Goal: Information Seeking & Learning: Learn about a topic

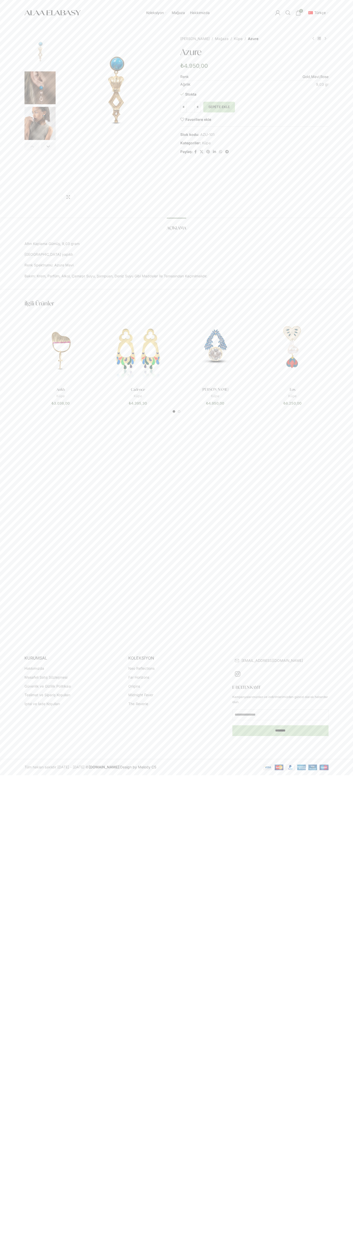
click at [304, 77] on link "Gold" at bounding box center [306, 76] width 8 height 4
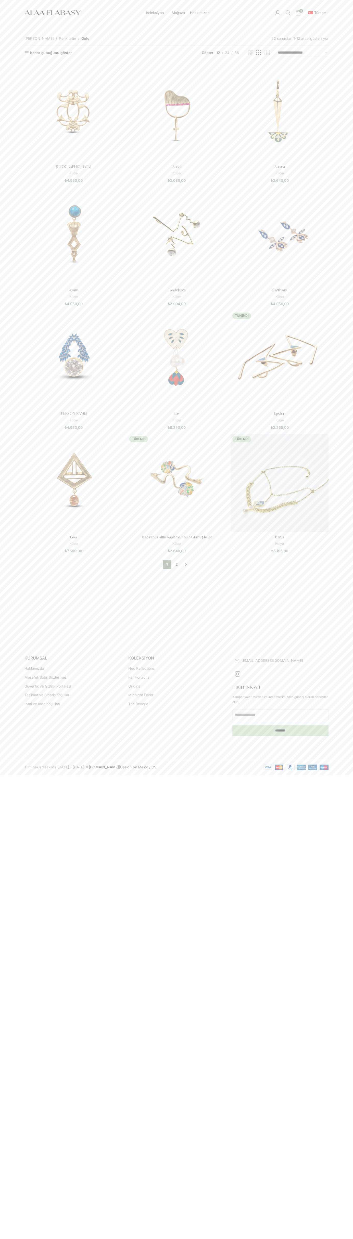
click at [14, 23] on div "Koleksiyon Neo Reflections Far Horizons Origins Midnight Fever The Reverie Mağa…" at bounding box center [176, 12] width 353 height 25
click at [342, 775] on html "Koleksiyon Neo Reflections Far Horizons Origins Midnight Fever The Reverie Mağa…" at bounding box center [176, 387] width 353 height 775
click at [207, 775] on html "Koleksiyon Neo Reflections Far Horizons Origins Midnight Fever The Reverie Mağa…" at bounding box center [176, 387] width 353 height 775
click at [4, 411] on div "Kapat Fiyat Aralığı En düşük fiyat **** En yüksek fiyat ***** Filtrele Fiyat: ₺…" at bounding box center [176, 335] width 353 height 620
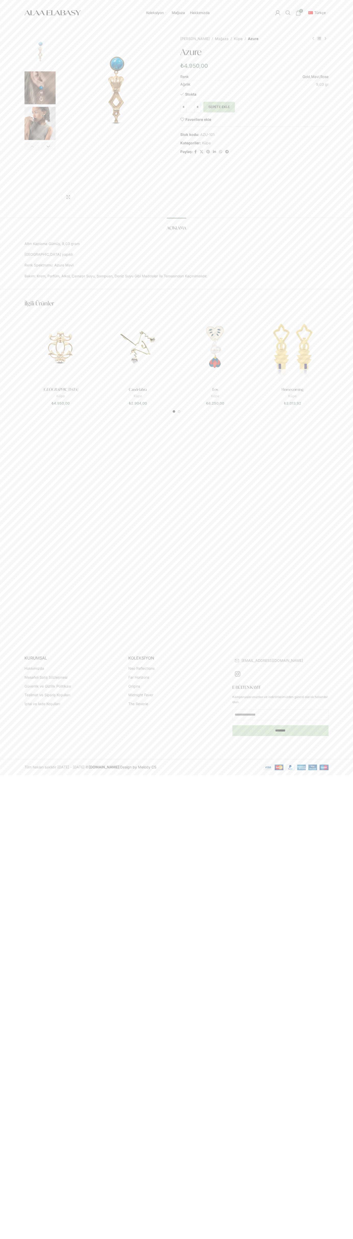
click at [304, 77] on link "Gold" at bounding box center [306, 76] width 8 height 4
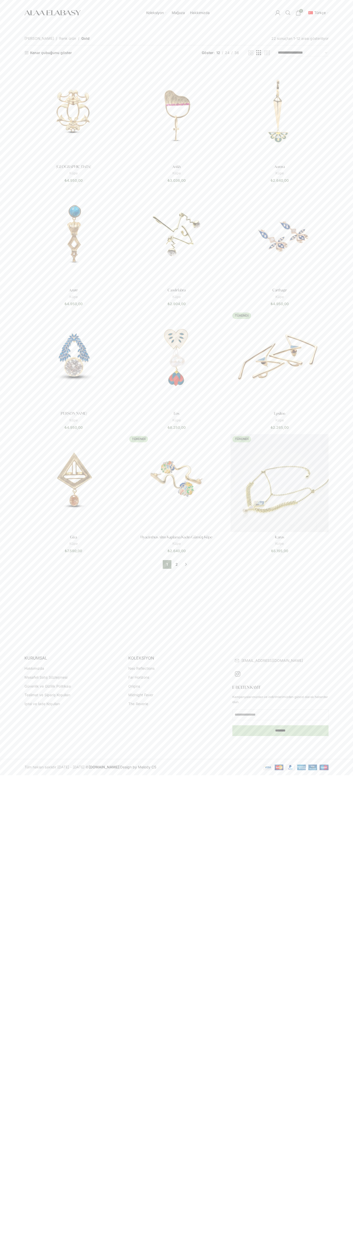
click at [46, 4] on div at bounding box center [52, 12] width 61 height 25
click at [343, 34] on div "Kapat Fiyat Aralığı En düşük fiyat **** En yüksek fiyat ***** Filtrele Fiyat: ₺…" at bounding box center [176, 335] width 353 height 620
click at [21, 775] on html "Koleksiyon Neo Reflections Far Horizons Origins Midnight Fever The Reverie Mağa…" at bounding box center [176, 387] width 353 height 775
click at [0, 709] on footer "KURUMSAL Hakkımızda Mesafeli Satış Sözleşmesi Güvenlik ve Gizlilik Politikası T…" at bounding box center [176, 710] width 353 height 130
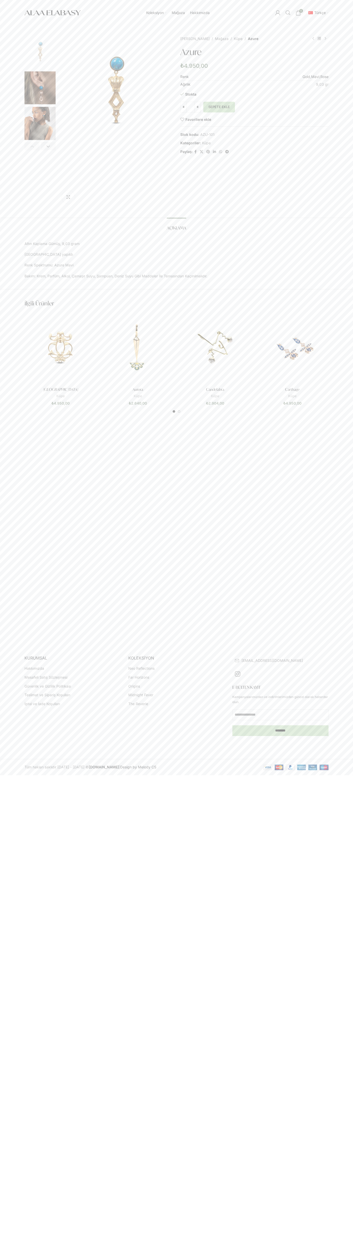
click at [304, 76] on link "Gold" at bounding box center [306, 76] width 8 height 4
